Goal: Check status

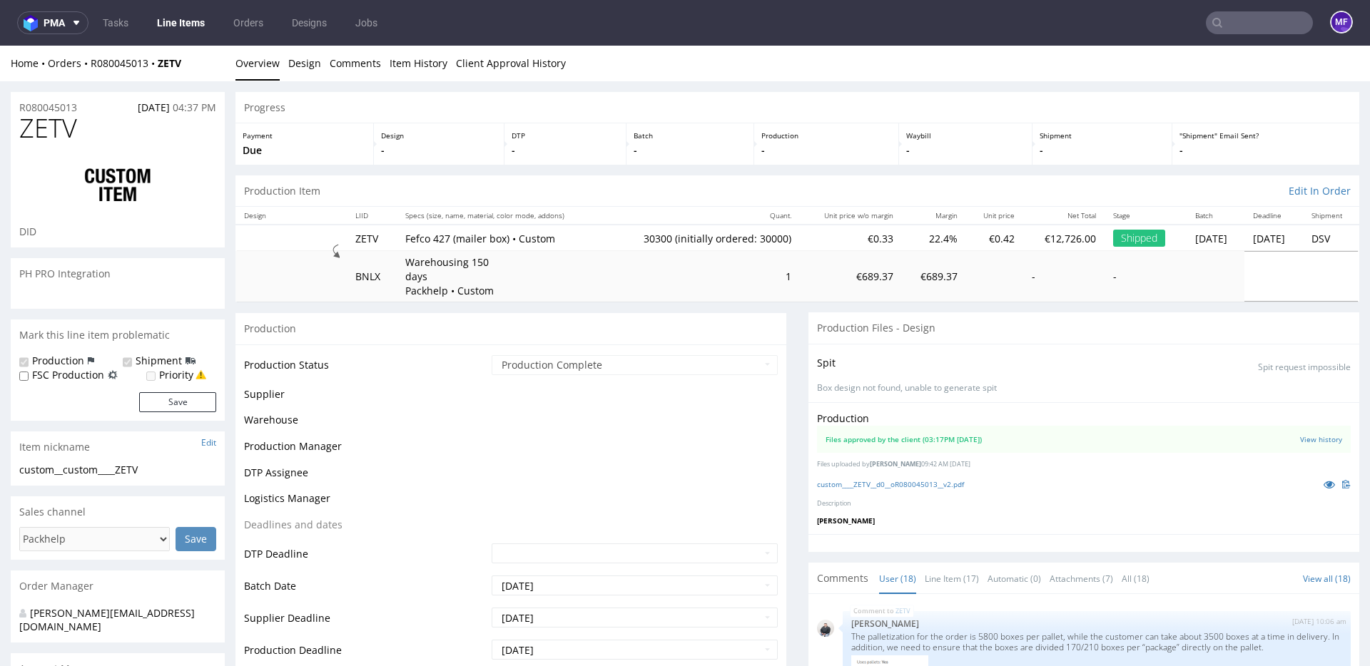
scroll to position [915, 0]
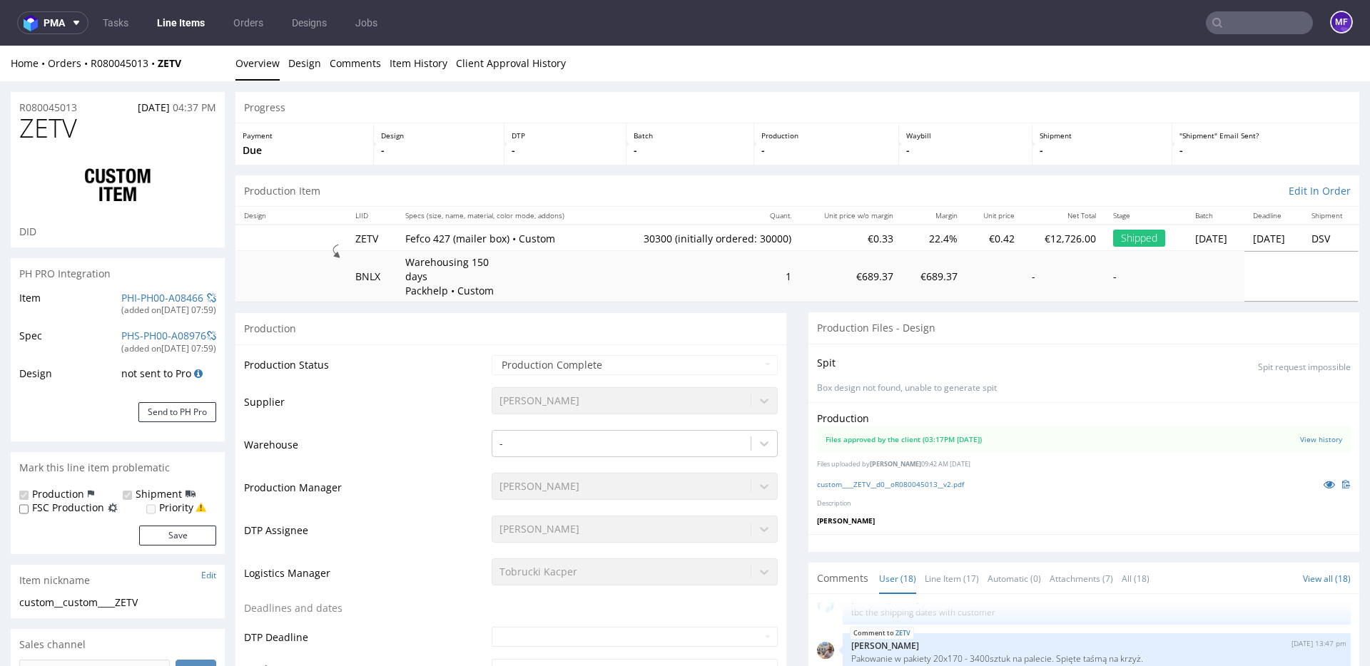
click at [618, 312] on div "Production" at bounding box center [510, 328] width 551 height 32
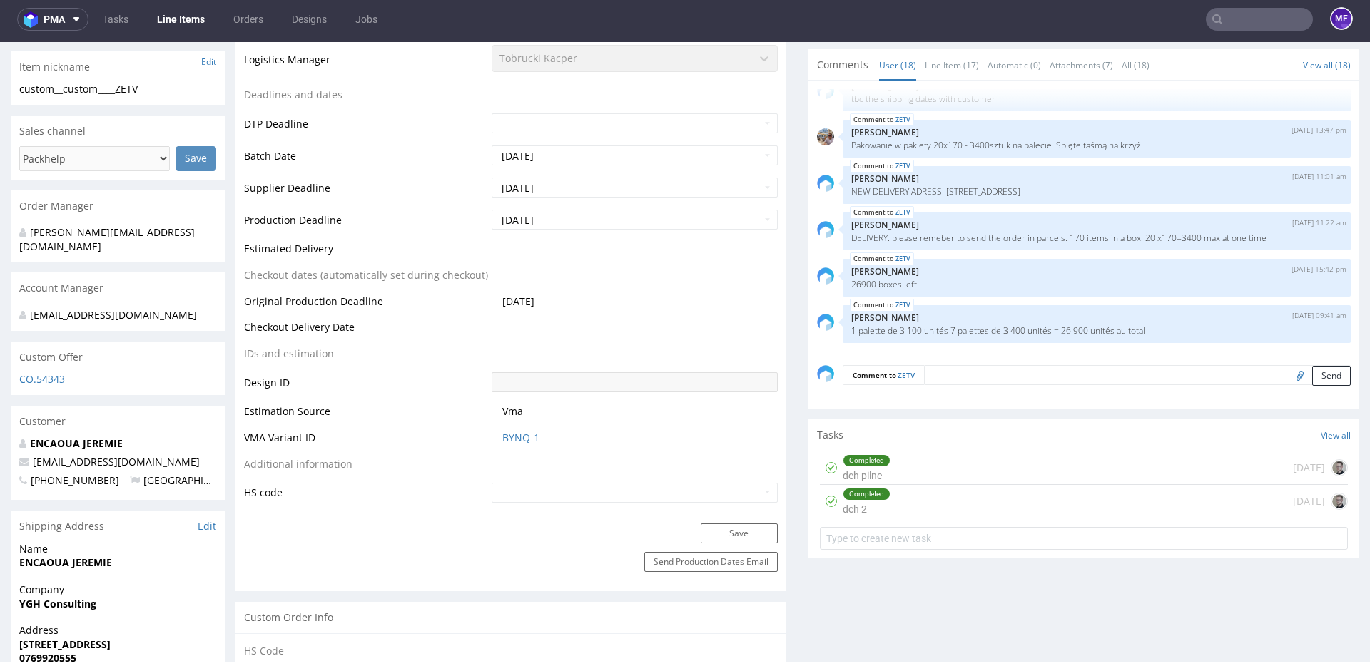
scroll to position [0, 0]
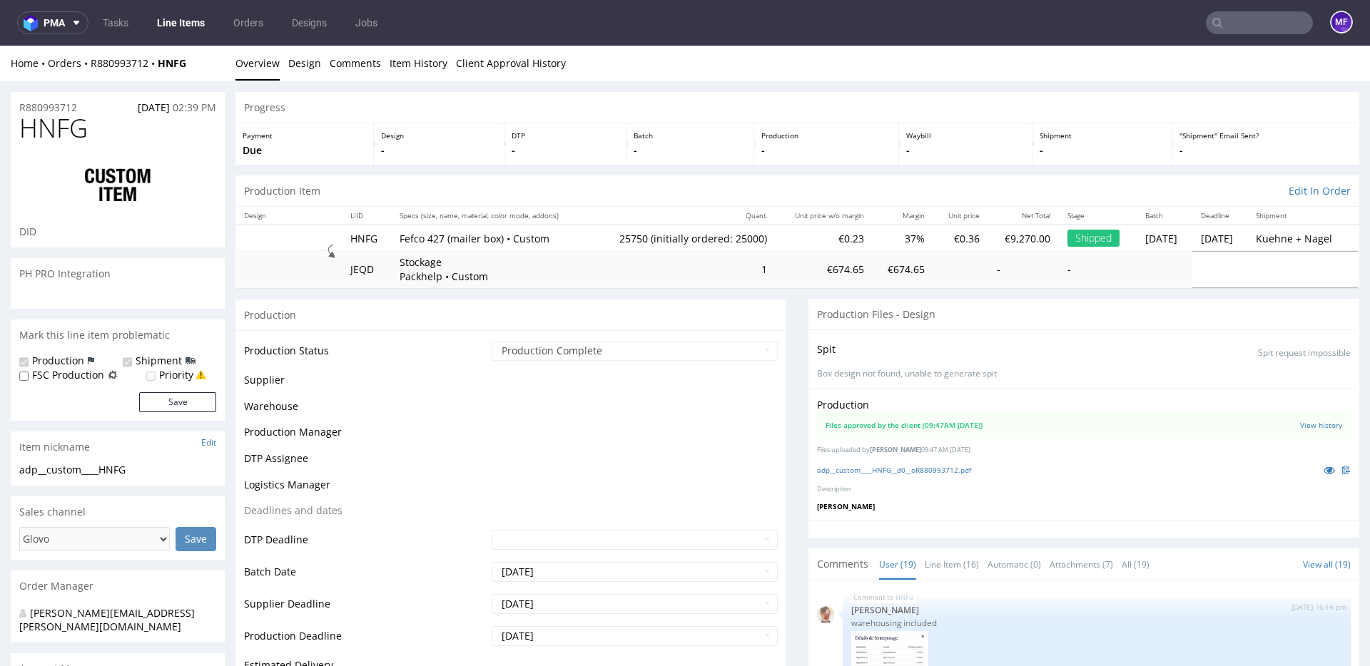
scroll to position [936, 0]
